Goal: Browse casually

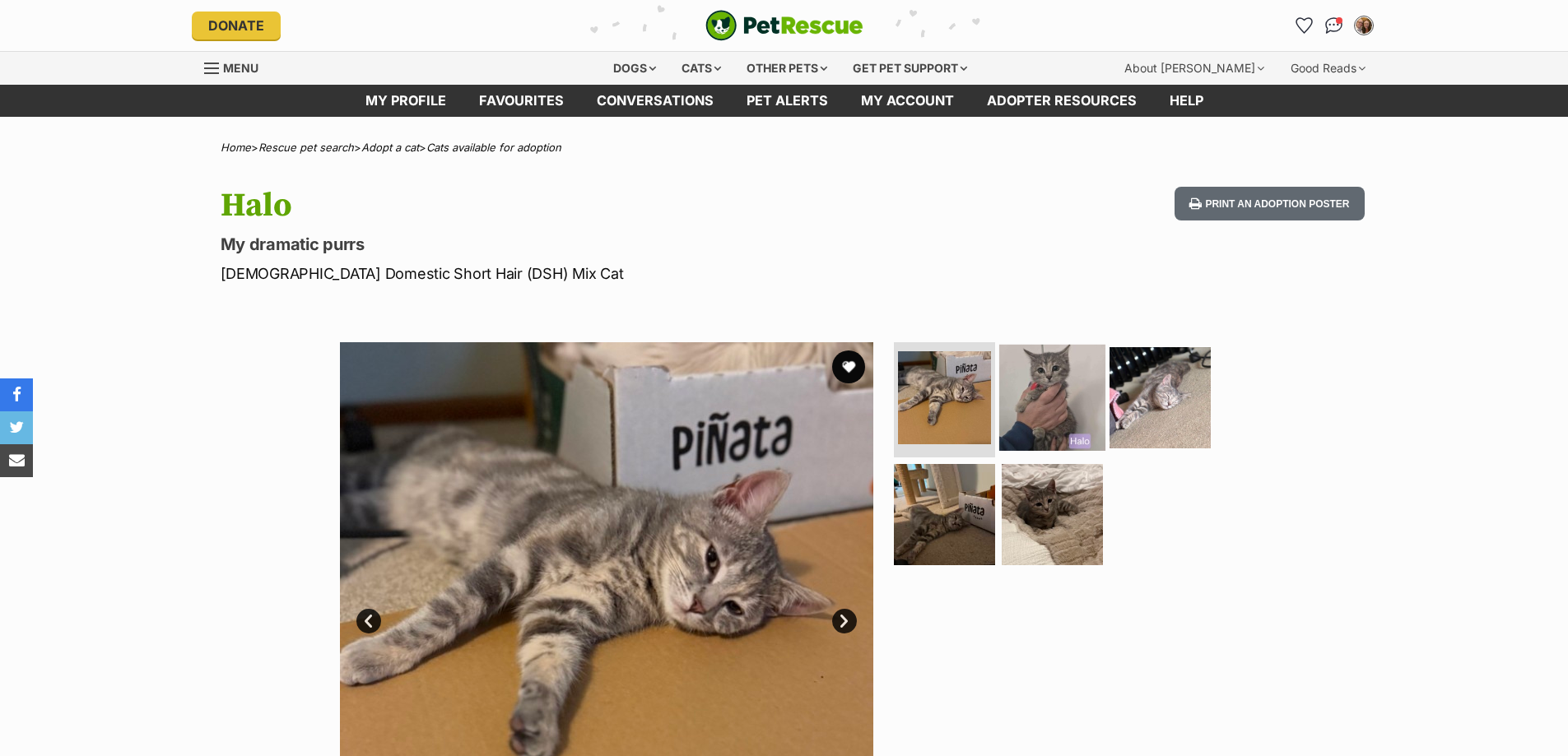
click at [1075, 414] on img at bounding box center [1053, 398] width 106 height 106
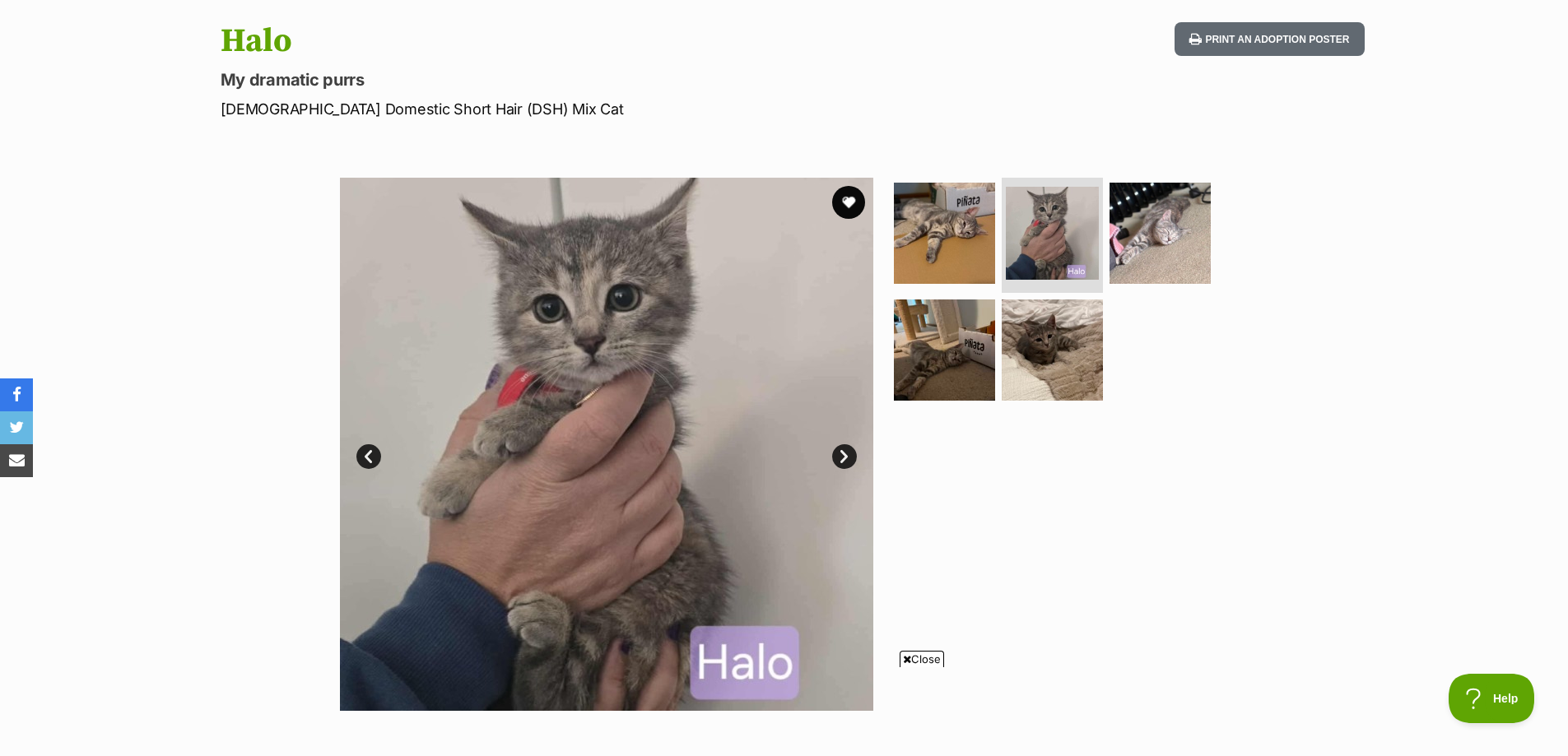
click at [930, 657] on span "Close" at bounding box center [921, 659] width 45 height 17
click at [1112, 507] on div at bounding box center [1059, 444] width 338 height 533
click at [1057, 370] on img at bounding box center [1053, 349] width 106 height 106
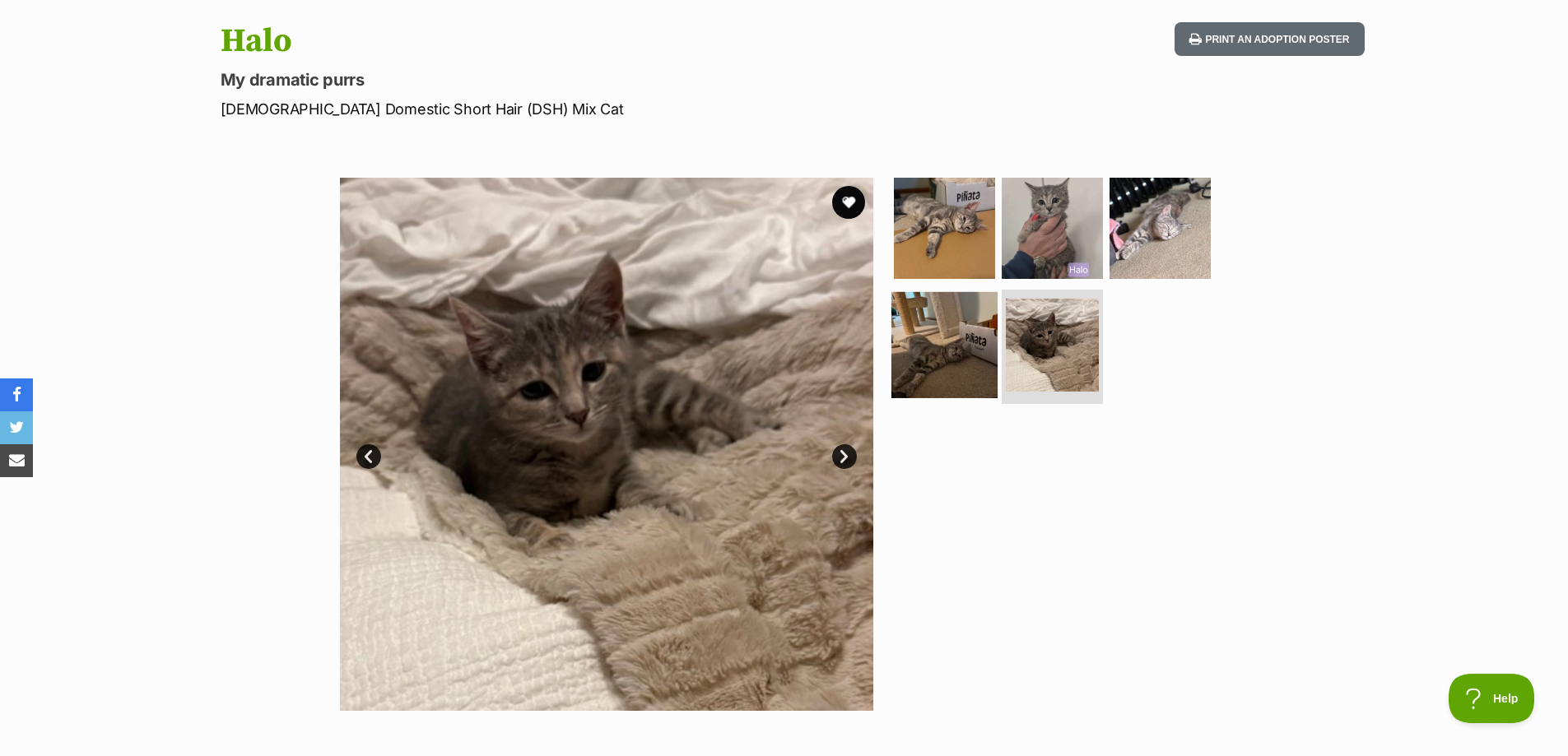
click at [927, 338] on img at bounding box center [945, 344] width 106 height 106
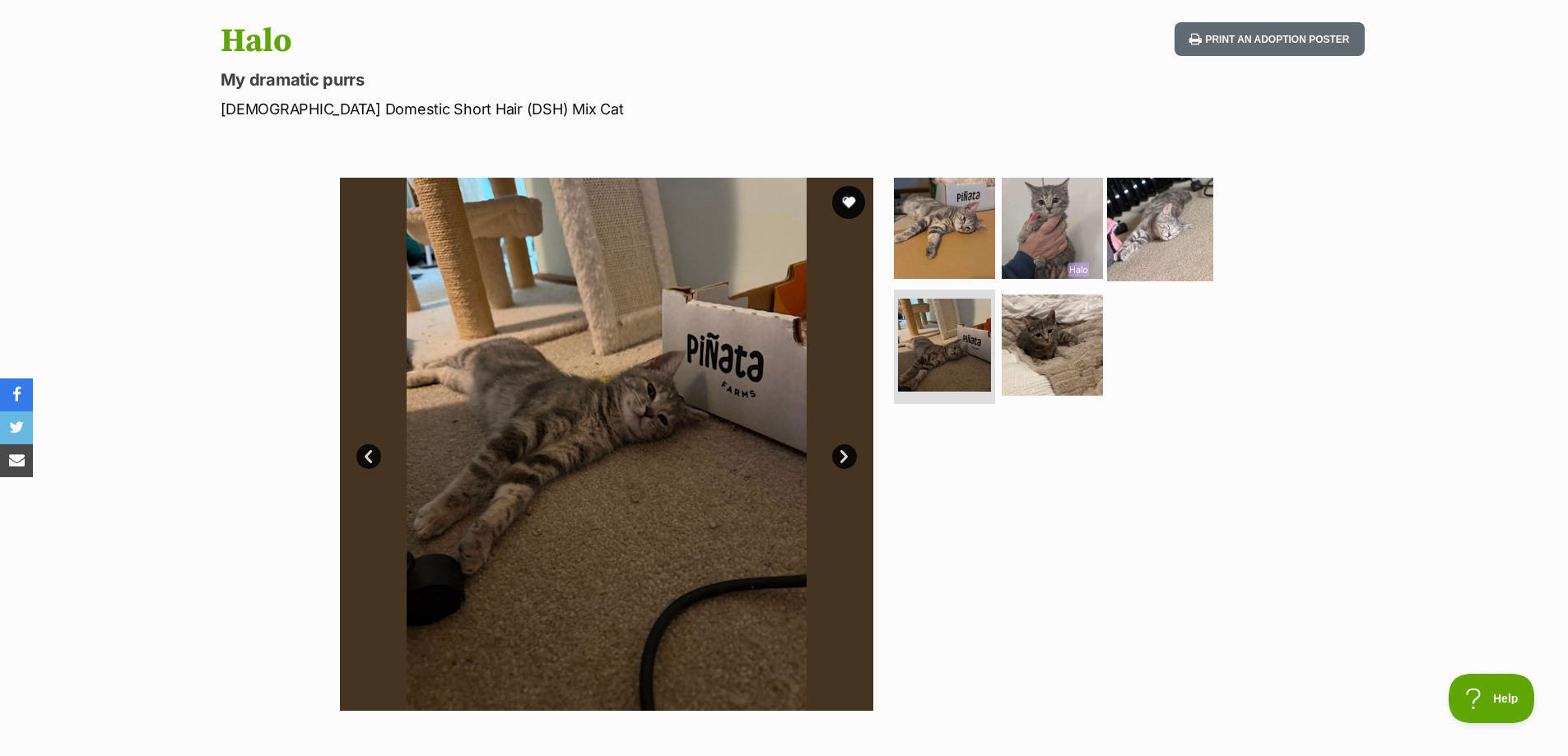
click at [1159, 211] on img at bounding box center [1160, 228] width 106 height 106
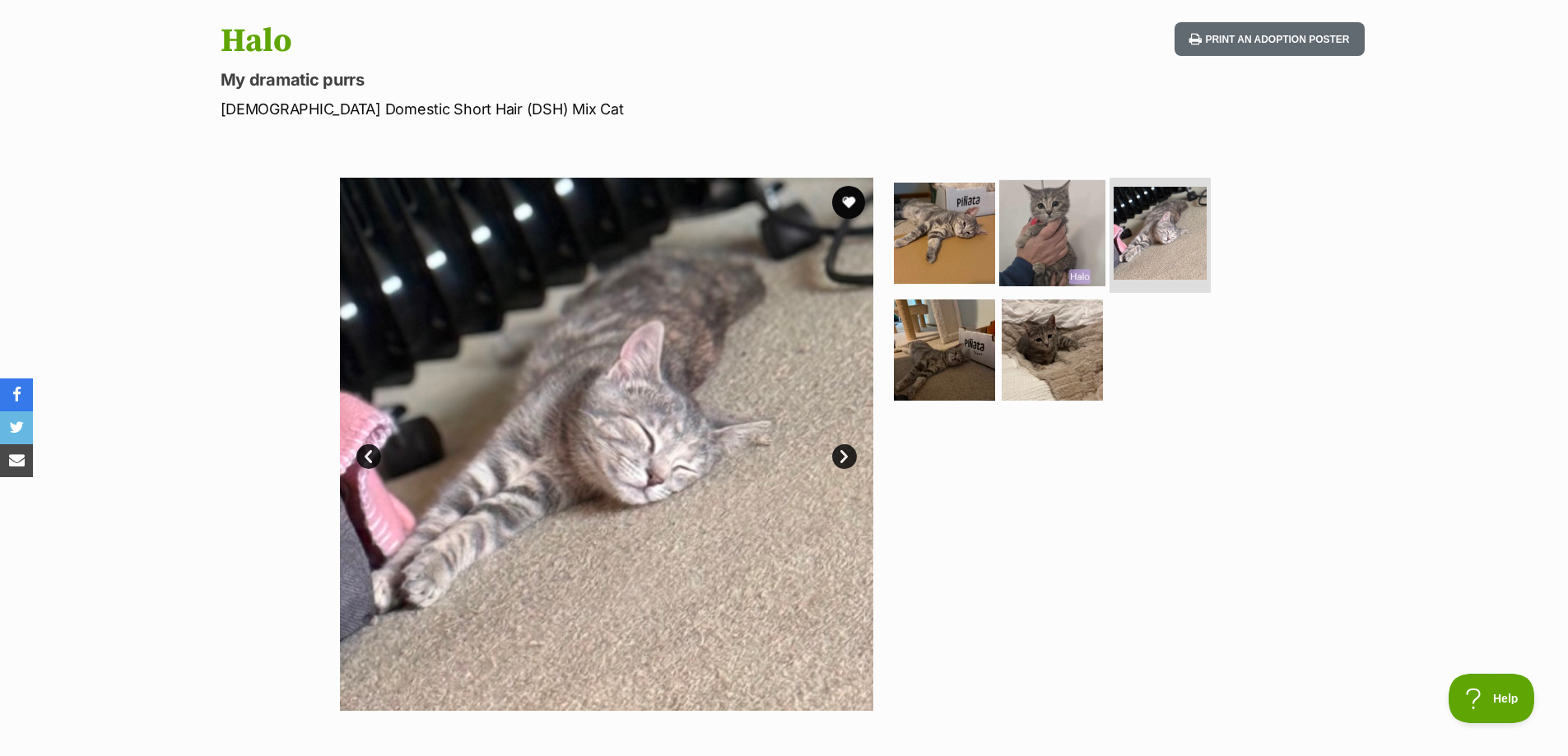
click at [1054, 244] on img at bounding box center [1053, 233] width 106 height 106
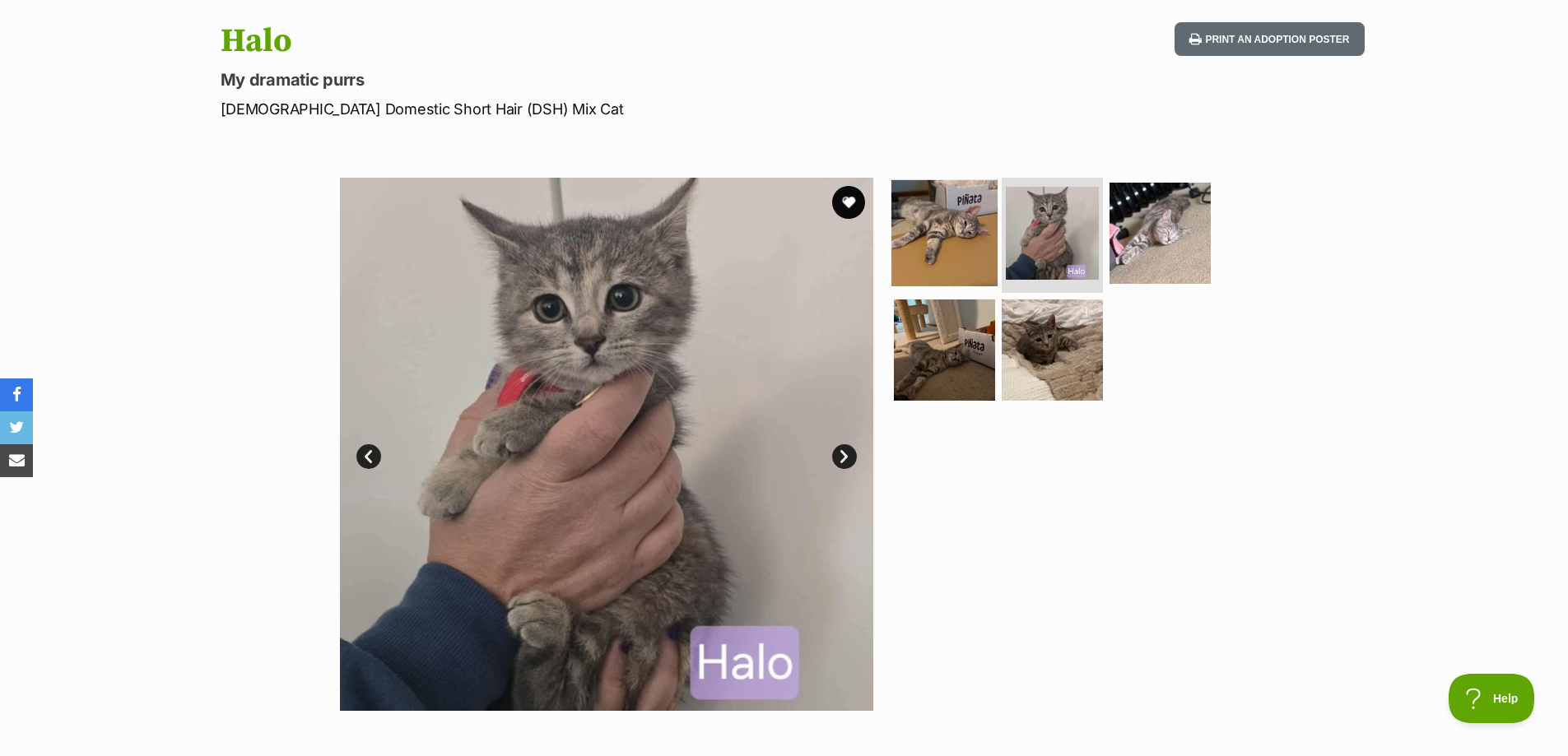
click at [953, 242] on img at bounding box center [945, 233] width 106 height 106
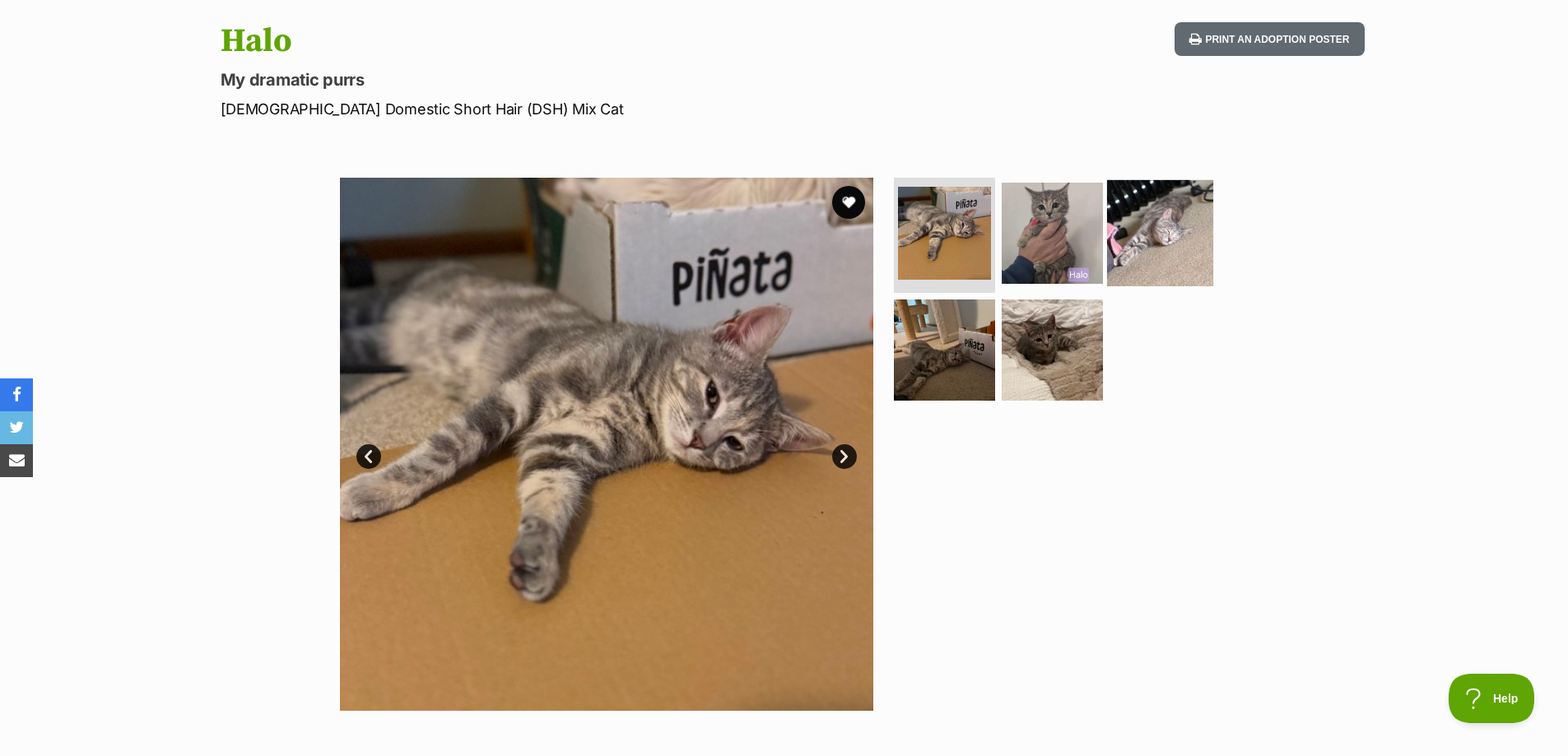
click at [1152, 238] on img at bounding box center [1160, 233] width 106 height 106
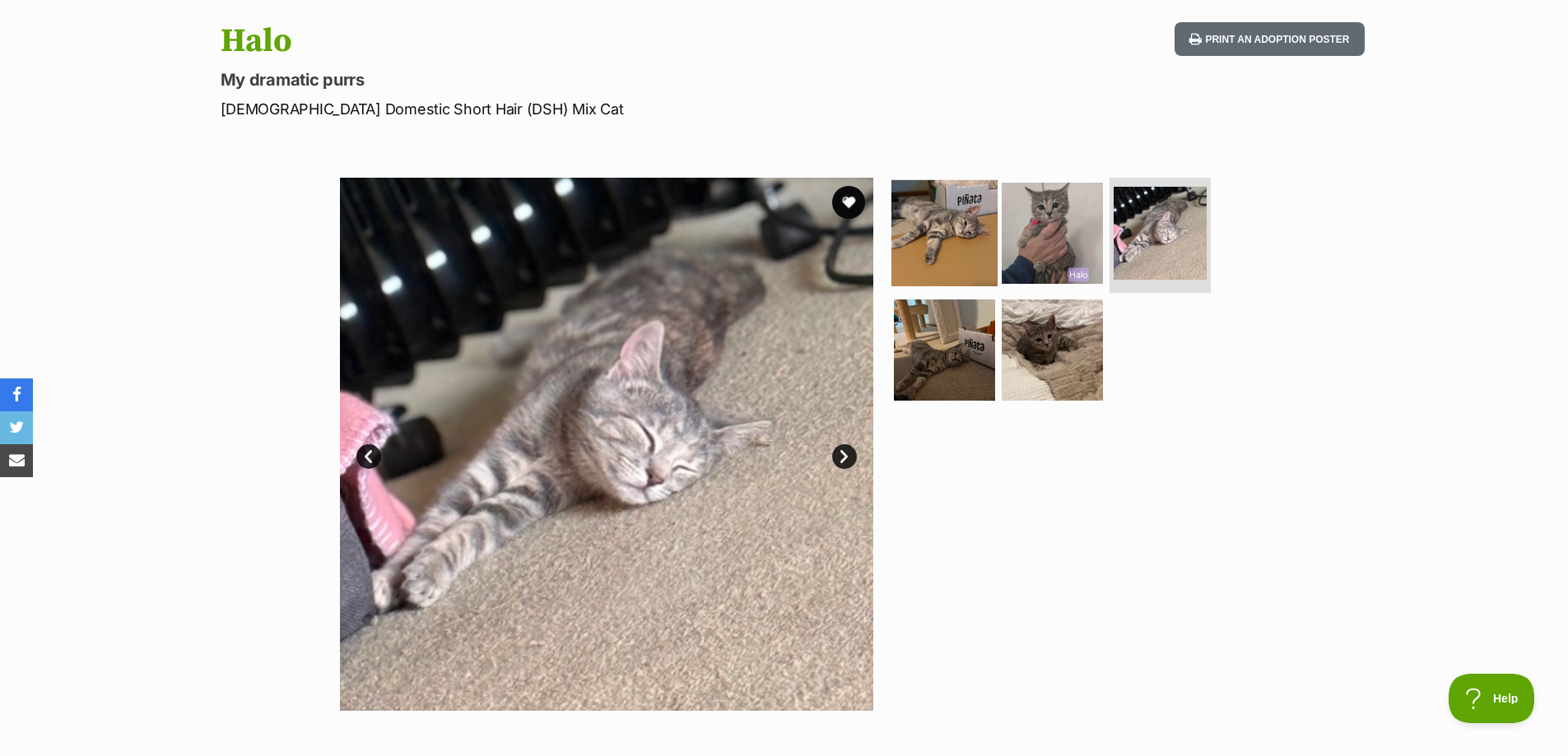
click at [907, 255] on img at bounding box center [945, 233] width 106 height 106
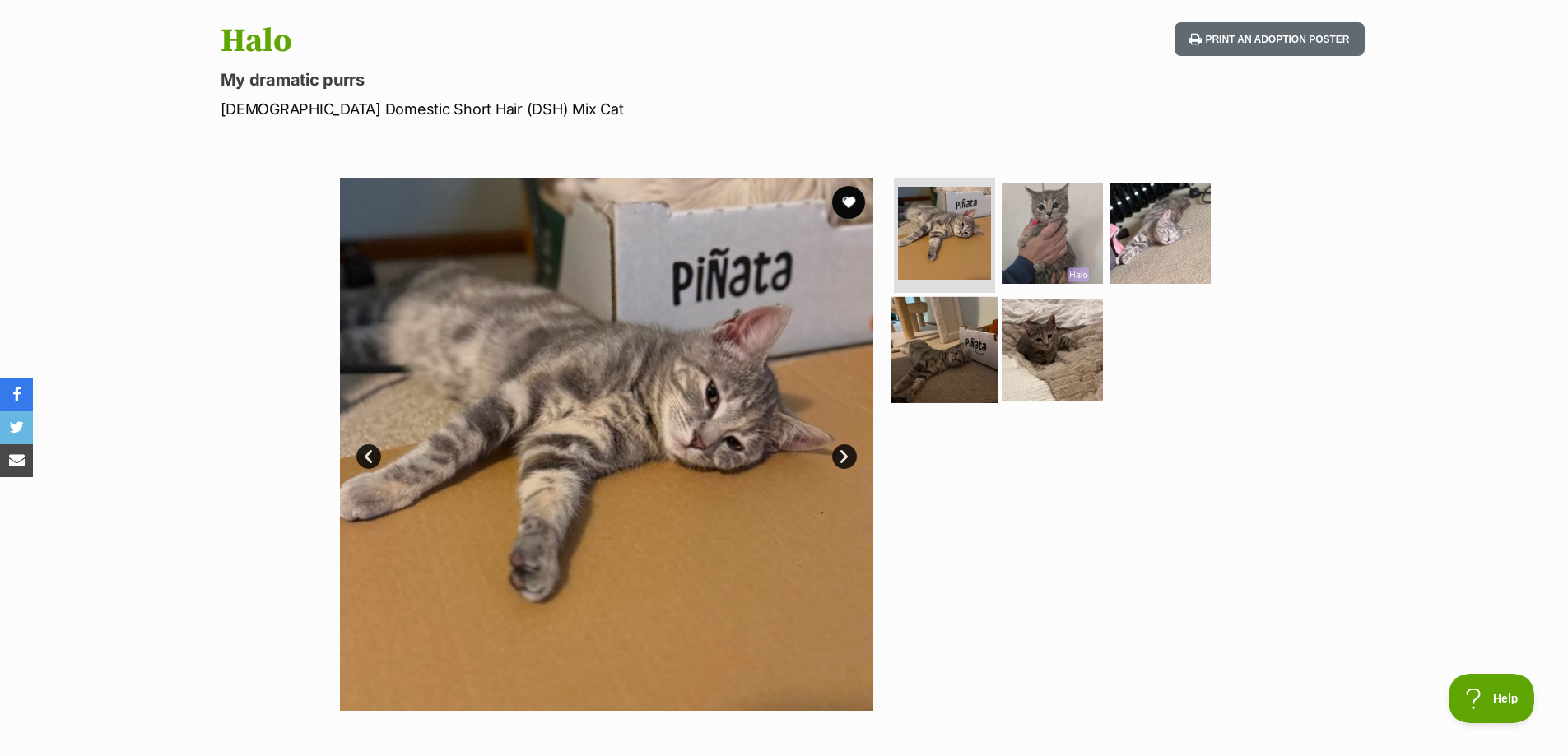
click at [969, 348] on img at bounding box center [945, 349] width 106 height 106
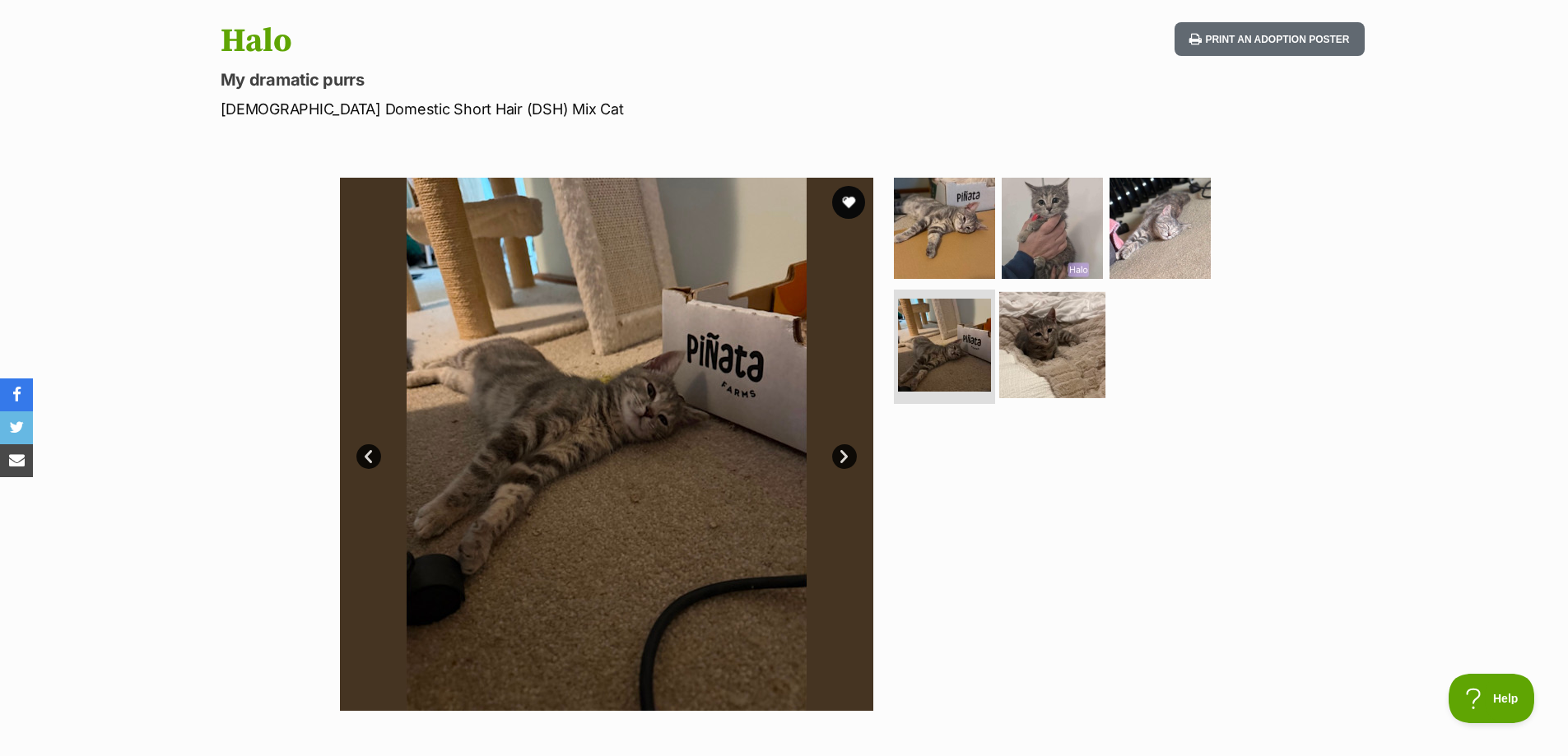
click at [1059, 358] on img at bounding box center [1053, 344] width 106 height 106
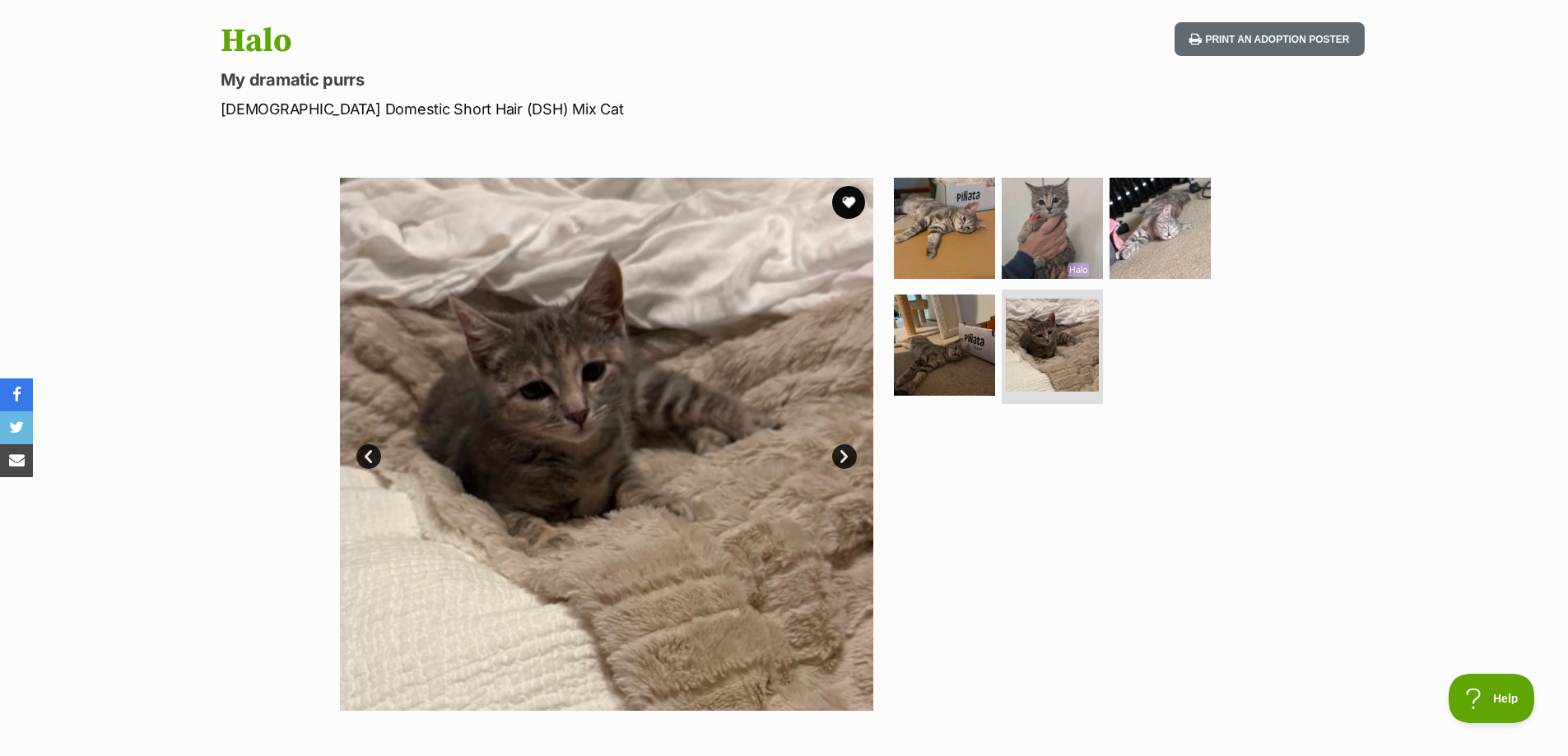
click at [1155, 508] on div at bounding box center [1059, 444] width 338 height 533
